Goal: Transaction & Acquisition: Purchase product/service

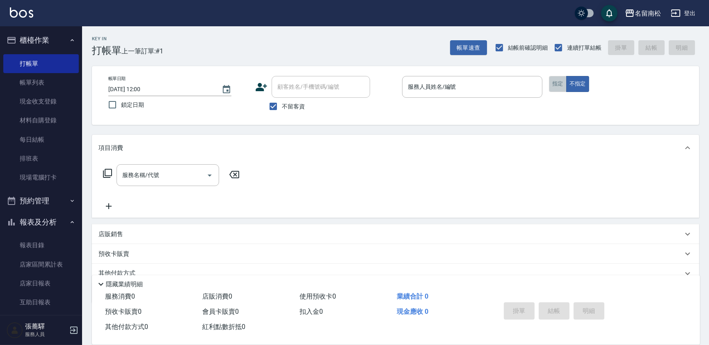
click at [556, 86] on button "指定" at bounding box center [558, 84] width 18 height 16
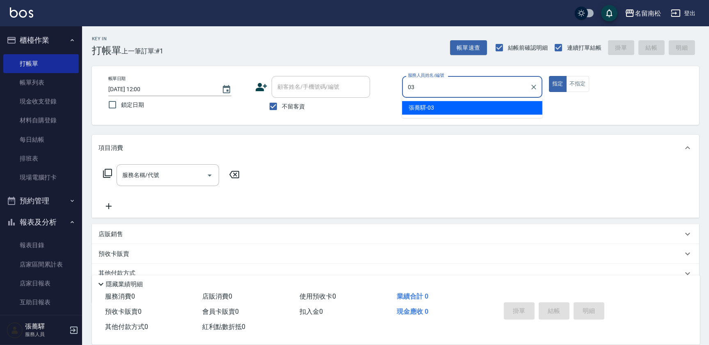
type input "[PERSON_NAME]-03"
type button "true"
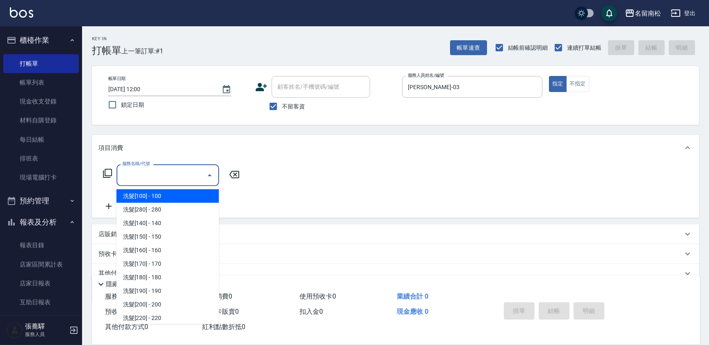
click at [168, 172] on input "服務名稱/代號" at bounding box center [161, 175] width 83 height 14
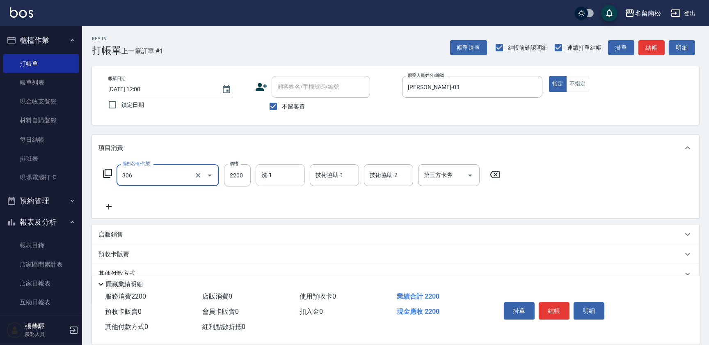
type input "離子燙[2200](306)"
click at [272, 176] on input "洗-1" at bounding box center [280, 175] width 42 height 14
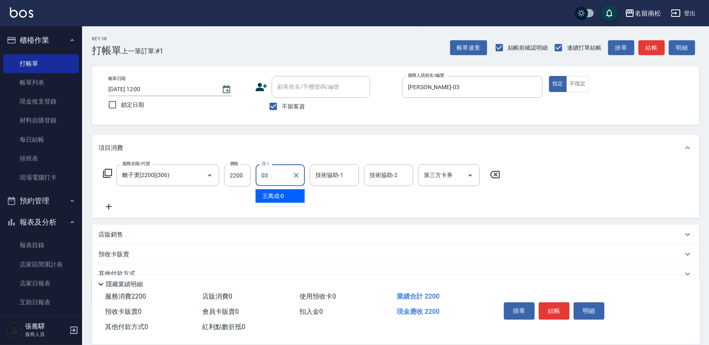
type input "[PERSON_NAME]-03"
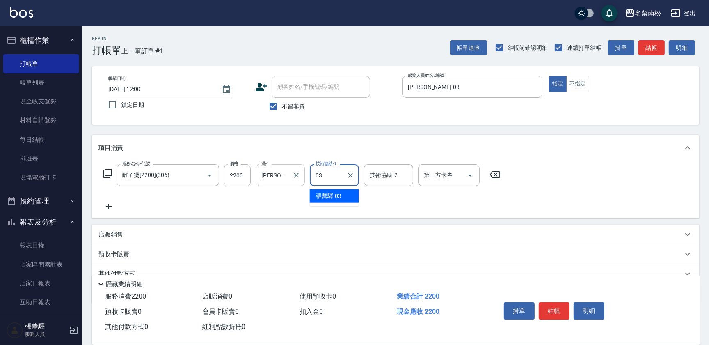
type input "[PERSON_NAME]-03"
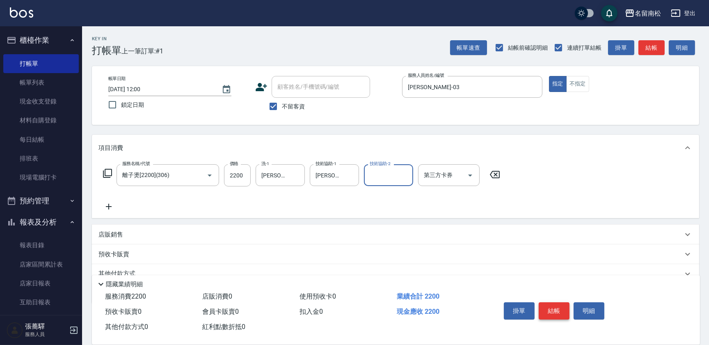
click at [547, 309] on button "結帳" at bounding box center [554, 310] width 31 height 17
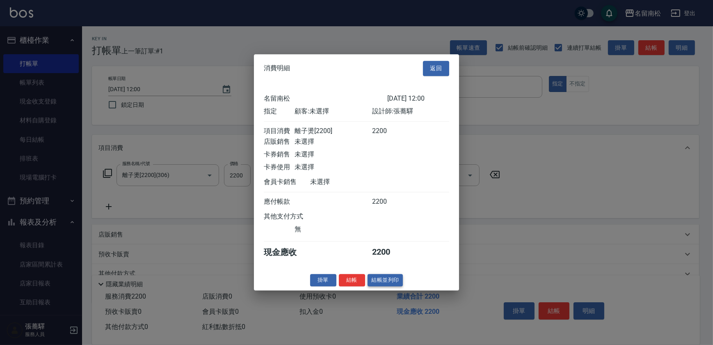
click at [378, 279] on button "結帳並列印" at bounding box center [386, 280] width 36 height 13
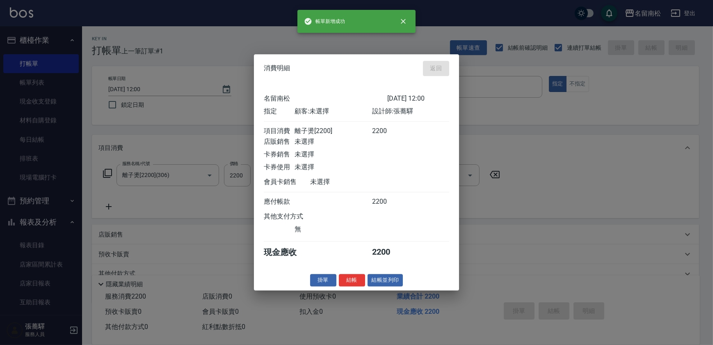
type input "[DATE] 12:42"
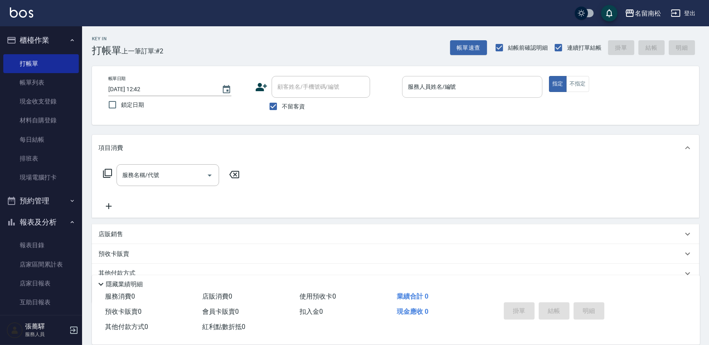
click at [500, 80] on input "服務人員姓名/編號" at bounding box center [472, 87] width 133 height 14
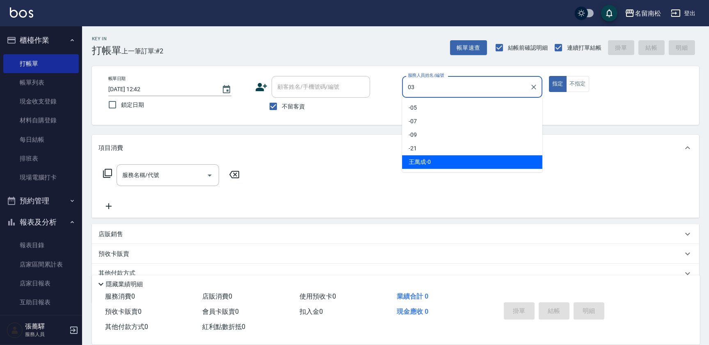
type input "[PERSON_NAME]-03"
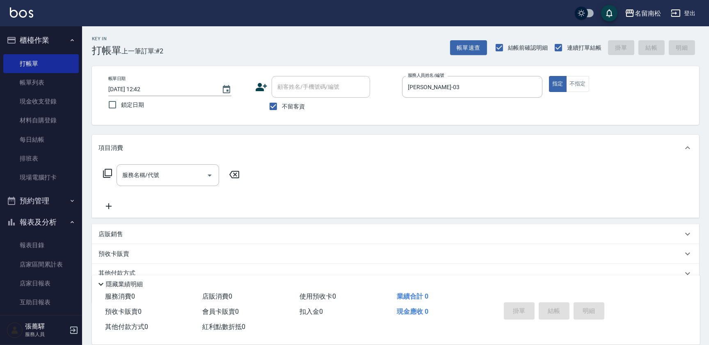
click at [145, 161] on div "服務名稱/代號 服務名稱/代號" at bounding box center [395, 189] width 607 height 57
click at [142, 178] on input "服務名稱/代號" at bounding box center [161, 175] width 83 height 14
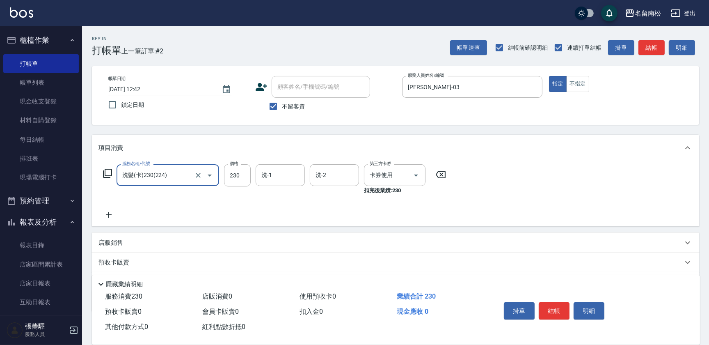
type input "洗髮(卡)230(224)"
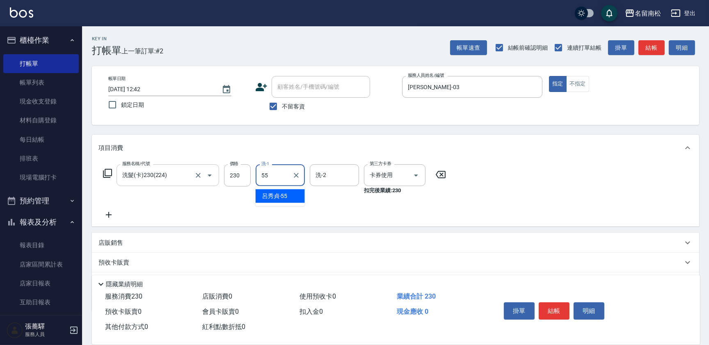
type input "[PERSON_NAME]-55"
click at [111, 213] on icon at bounding box center [108, 215] width 21 height 10
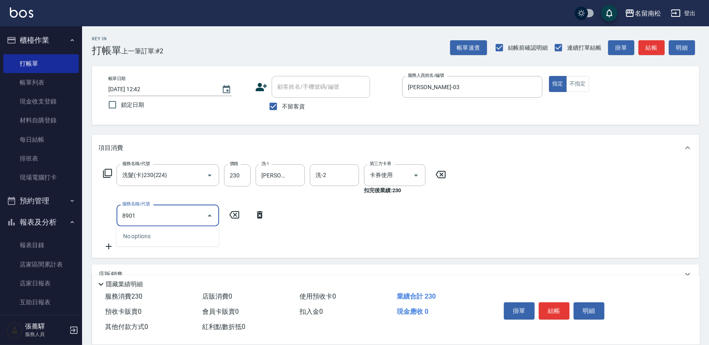
type input "8901"
click at [257, 214] on icon at bounding box center [260, 214] width 6 height 7
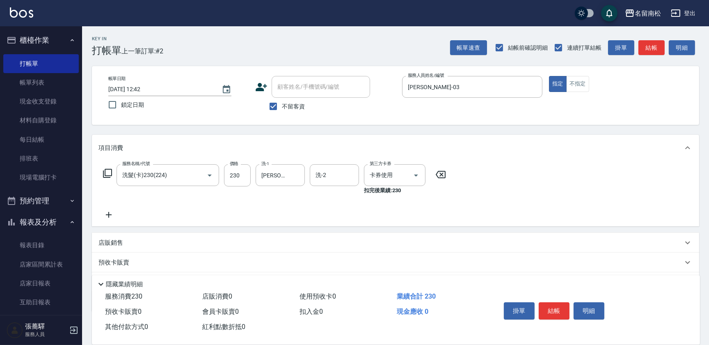
click at [107, 216] on icon at bounding box center [108, 215] width 21 height 10
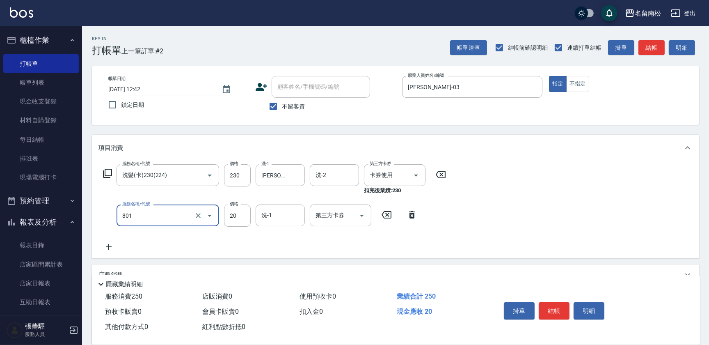
type input "潤絲(801)"
click at [413, 216] on icon at bounding box center [412, 215] width 21 height 10
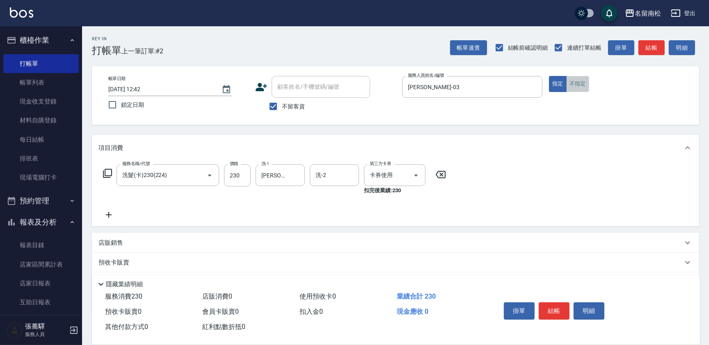
click at [580, 82] on button "不指定" at bounding box center [577, 84] width 23 height 16
click at [107, 212] on icon at bounding box center [108, 215] width 21 height 10
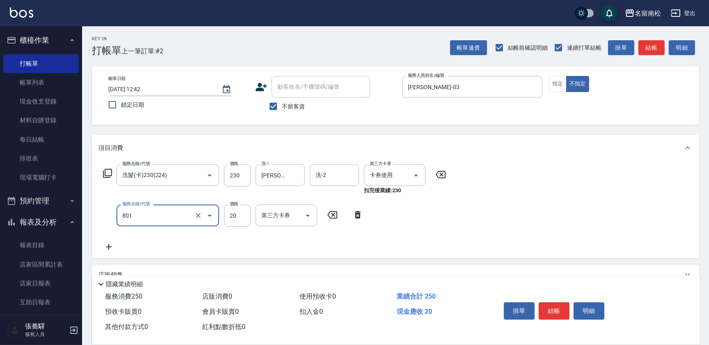
type input "潤絲(801)"
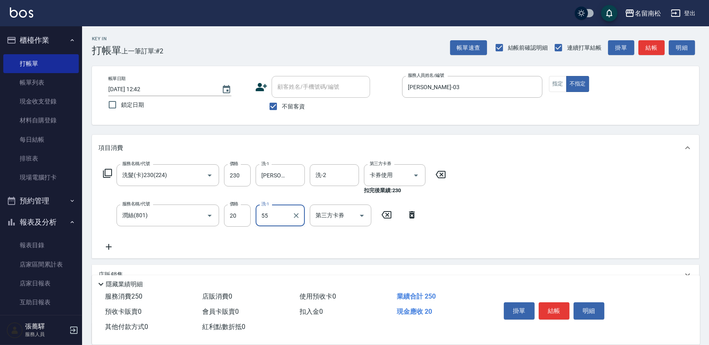
type input "[PERSON_NAME]-55"
click at [238, 221] on input "20" at bounding box center [237, 215] width 27 height 22
type input "30"
click at [554, 309] on button "結帳" at bounding box center [554, 310] width 31 height 17
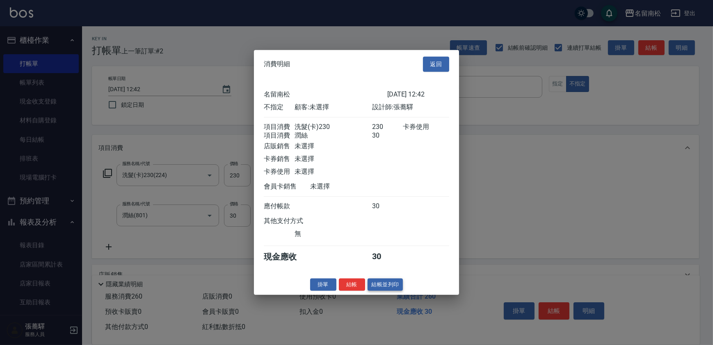
click at [389, 285] on button "結帳並列印" at bounding box center [386, 284] width 36 height 13
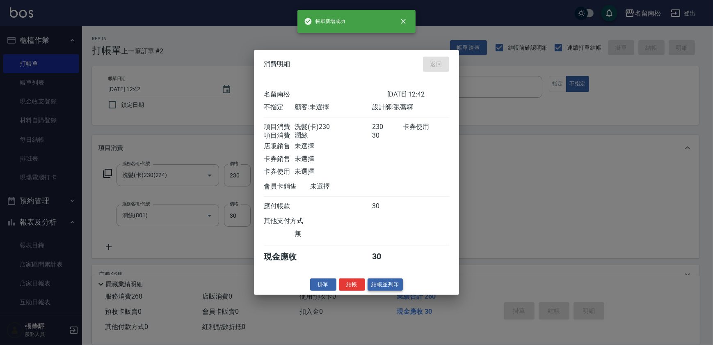
type input "[DATE] 12:43"
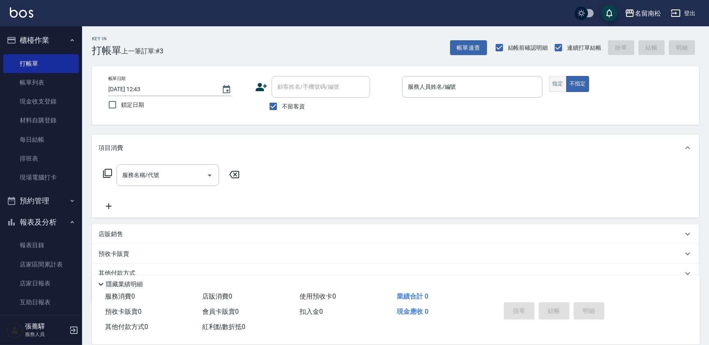
click at [554, 86] on button "指定" at bounding box center [558, 84] width 18 height 16
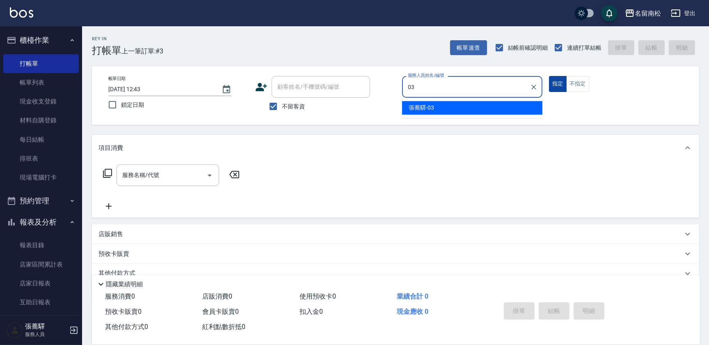
type input "[PERSON_NAME]-03"
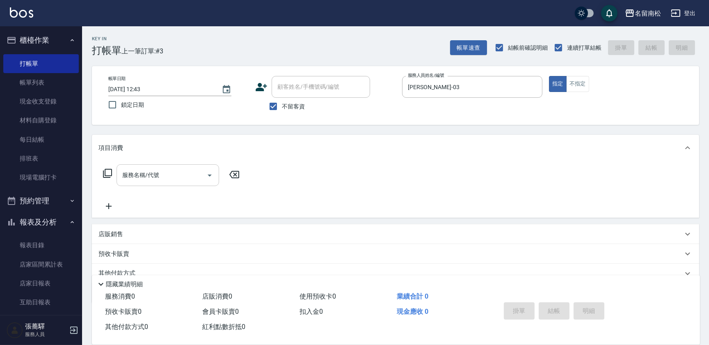
click at [172, 176] on input "服務名稱/代號" at bounding box center [161, 175] width 83 height 14
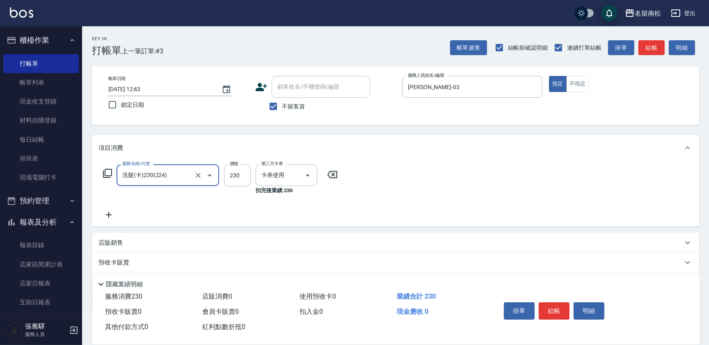
type input "洗髮(卡)230(224)"
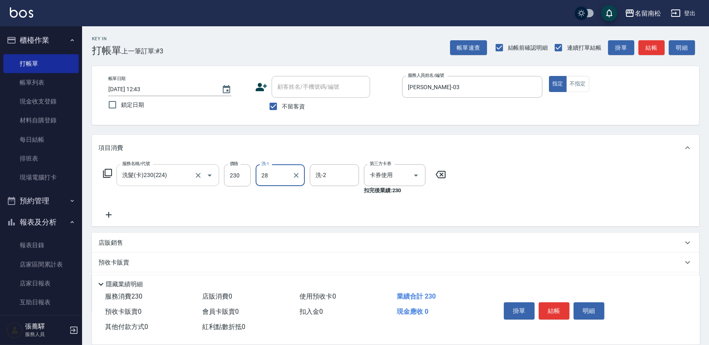
type input "[PERSON_NAME]-28"
click at [557, 312] on button "結帳" at bounding box center [554, 310] width 31 height 17
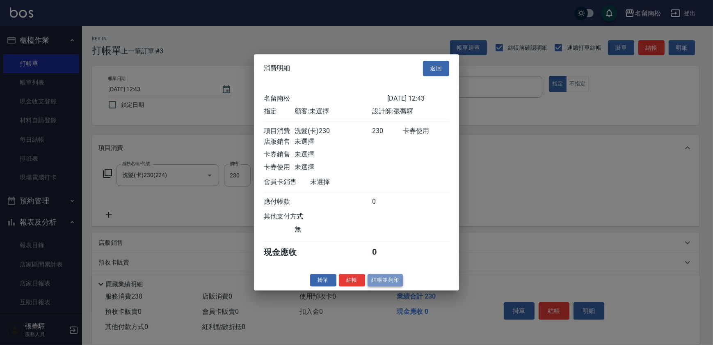
click at [382, 285] on button "結帳並列印" at bounding box center [386, 280] width 36 height 13
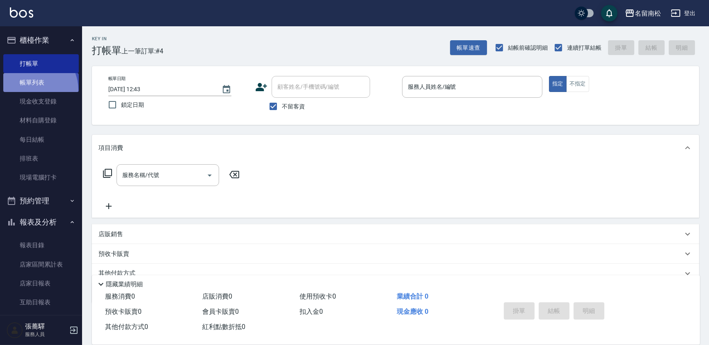
click at [31, 90] on link "帳單列表" at bounding box center [40, 82] width 75 height 19
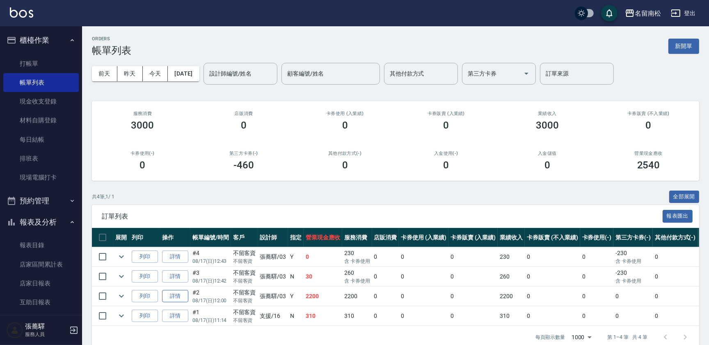
click at [169, 295] on link "詳情" at bounding box center [175, 296] width 26 height 13
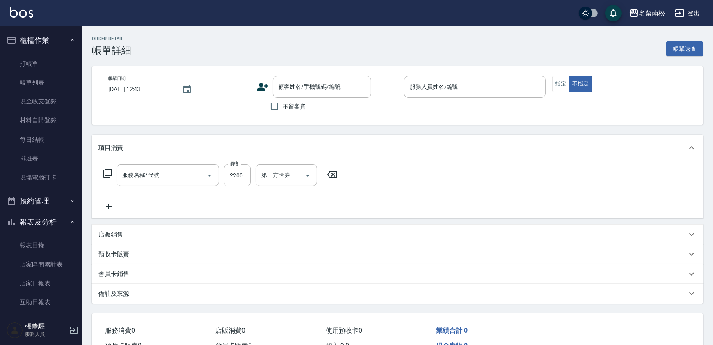
type input "[DATE] 12:00"
checkbox input "true"
type input "[PERSON_NAME]-03"
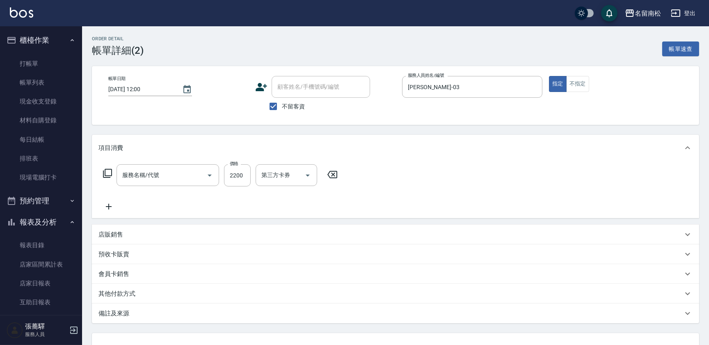
type input "離子燙[2200](306)"
click at [296, 176] on icon "Clear" at bounding box center [296, 175] width 8 height 8
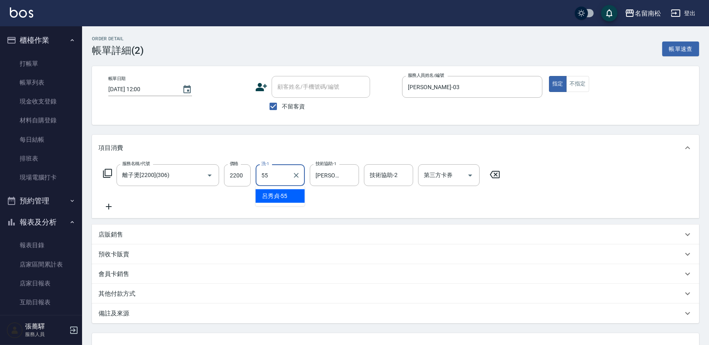
type input "[PERSON_NAME]-55"
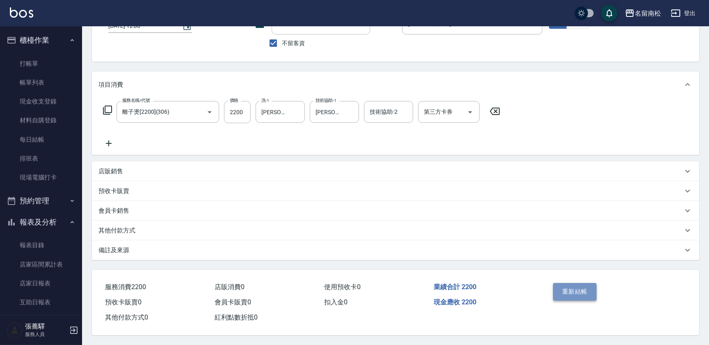
click at [582, 292] on button "重新結帳" at bounding box center [574, 291] width 43 height 17
